Goal: Task Accomplishment & Management: Use online tool/utility

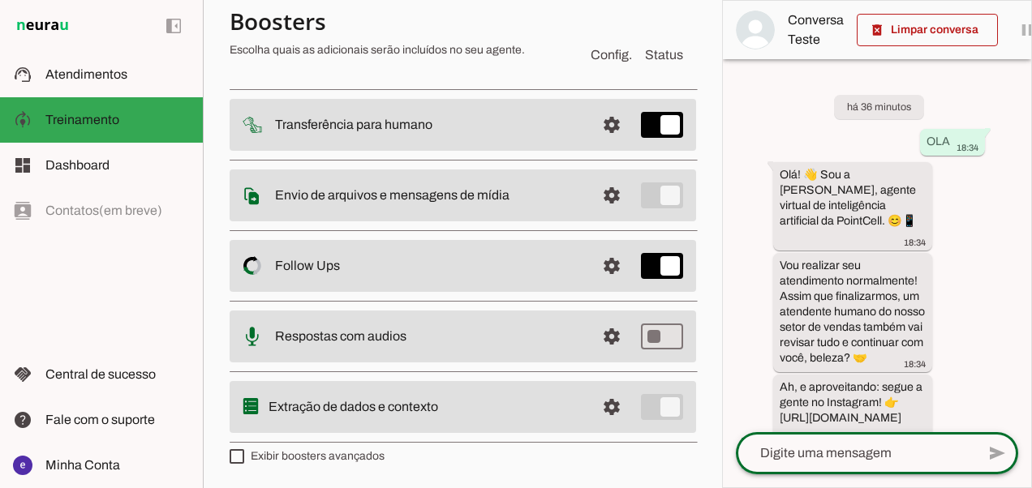
scroll to position [15095, 0]
